Goal: Task Accomplishment & Management: Complete application form

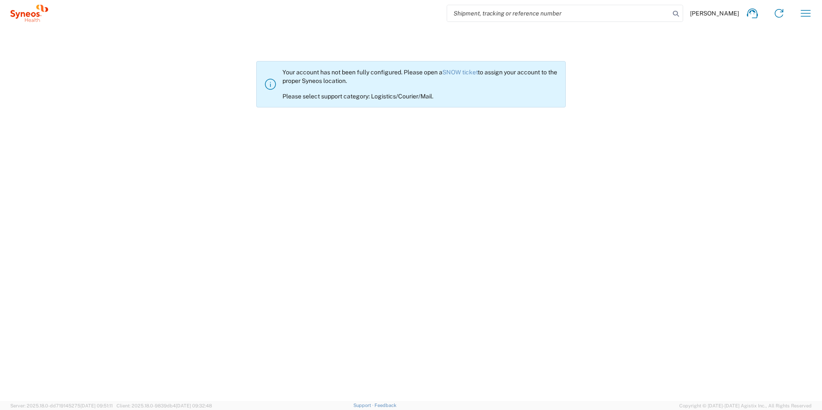
click at [209, 273] on agx-not-allowed "Your account has not been fully configured. Please open a SNOW ticket to assign…" at bounding box center [411, 214] width 822 height 374
click at [205, 240] on agx-not-allowed "Your account has not been fully configured. Please open a SNOW ticket to assign…" at bounding box center [411, 214] width 822 height 374
click at [145, 230] on agx-not-allowed "Your account has not been fully configured. Please open a SNOW ticket to assign…" at bounding box center [411, 214] width 822 height 374
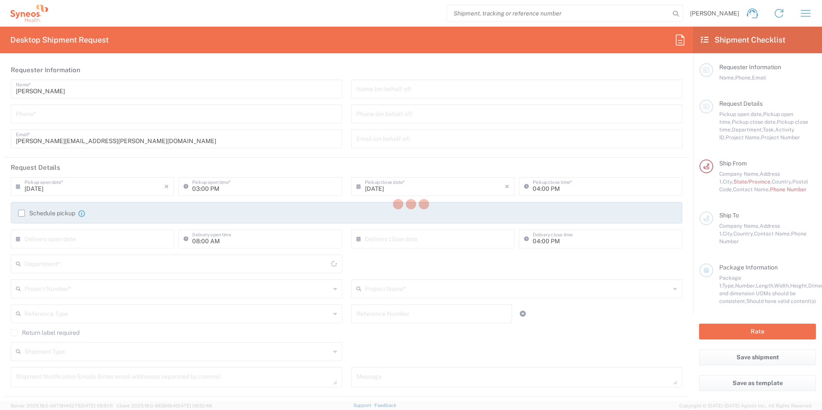
type input "[GEOGRAPHIC_DATA]"
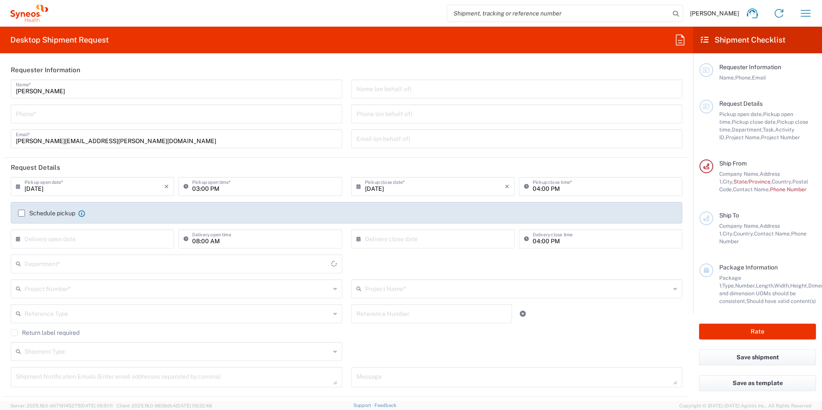
type input "3243"
type input "INC Research Clin Svcs [GEOGRAPHIC_DATA]"
click at [89, 116] on input "tel" at bounding box center [176, 113] width 321 height 15
click at [106, 89] on input "Patsy Robles" at bounding box center [176, 88] width 321 height 15
click at [99, 114] on input "tel" at bounding box center [176, 113] width 321 height 15
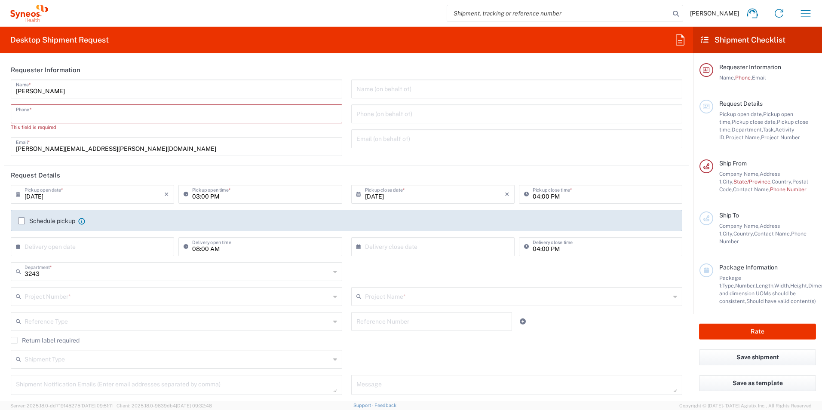
click at [24, 115] on input "tel" at bounding box center [176, 113] width 321 height 15
